Goal: Transaction & Acquisition: Purchase product/service

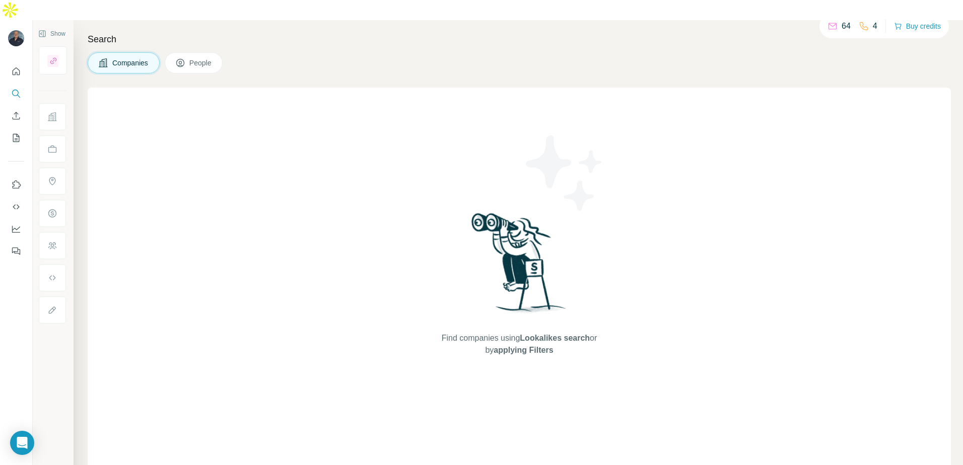
click at [48, 305] on icon at bounding box center [52, 310] width 10 height 10
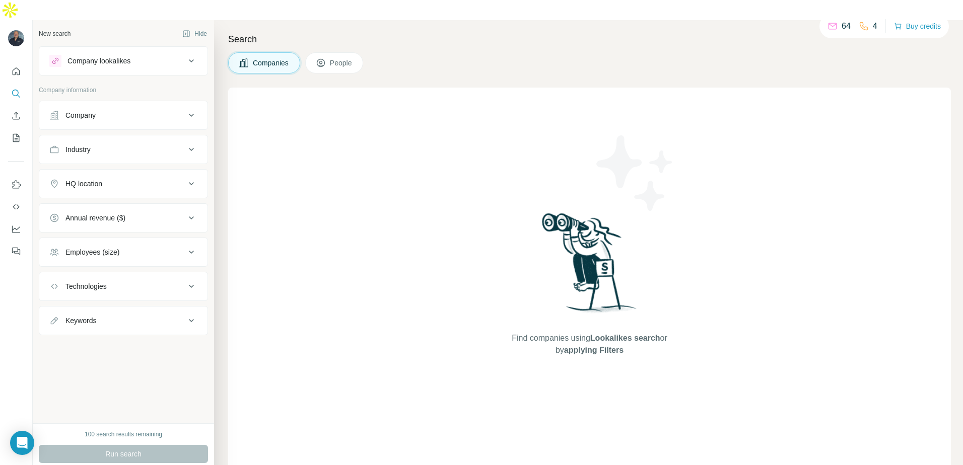
click at [186, 109] on icon at bounding box center [191, 115] width 12 height 12
click at [345, 52] on button "People" at bounding box center [334, 62] width 58 height 21
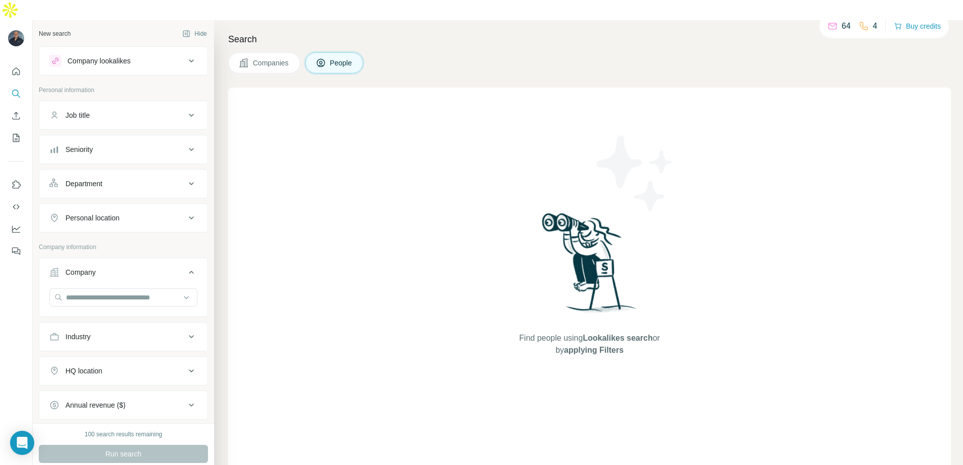
click at [453, 153] on div "Find people using Lookalikes search or by applying Filters" at bounding box center [589, 284] width 723 height 392
click at [834, 23] on div "64" at bounding box center [839, 26] width 23 height 12
click at [913, 30] on button "Buy credits" at bounding box center [917, 26] width 47 height 14
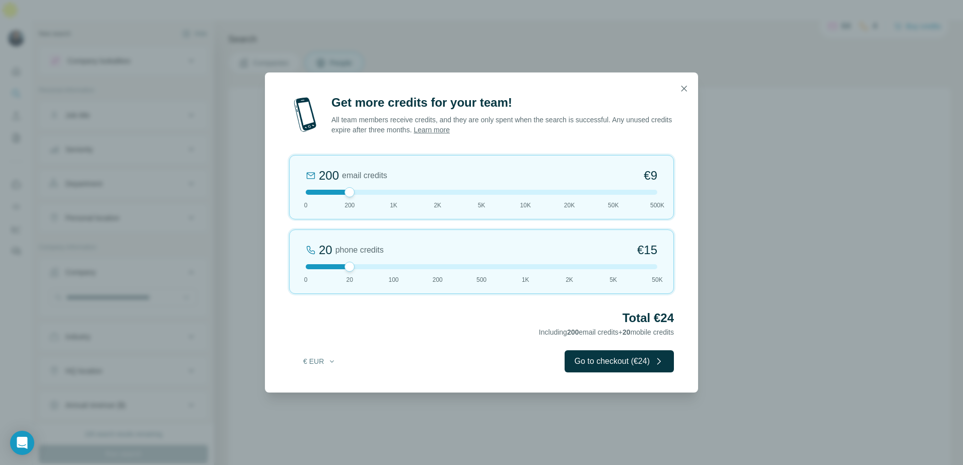
click at [325, 364] on button "€ EUR" at bounding box center [319, 362] width 47 height 18
click at [342, 388] on div "$ USD" at bounding box center [340, 384] width 85 height 10
